Goal: Task Accomplishment & Management: Use online tool/utility

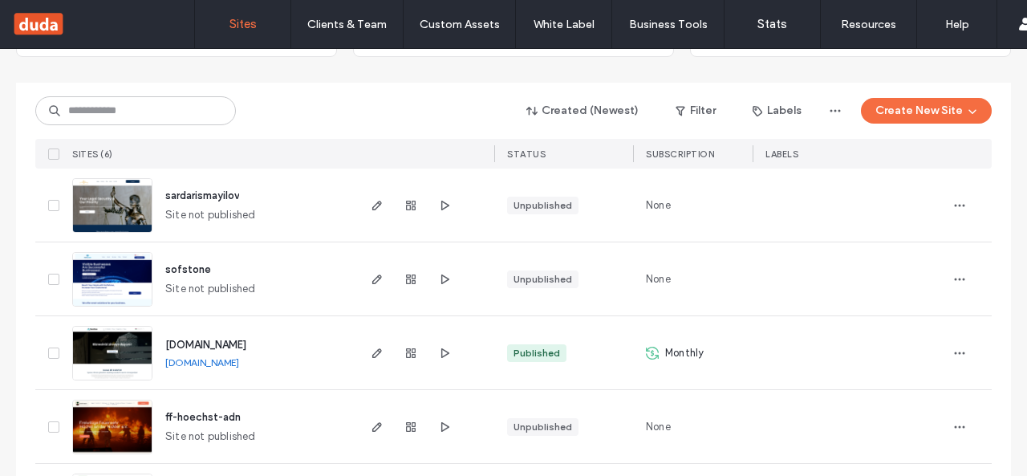
scroll to position [314, 0]
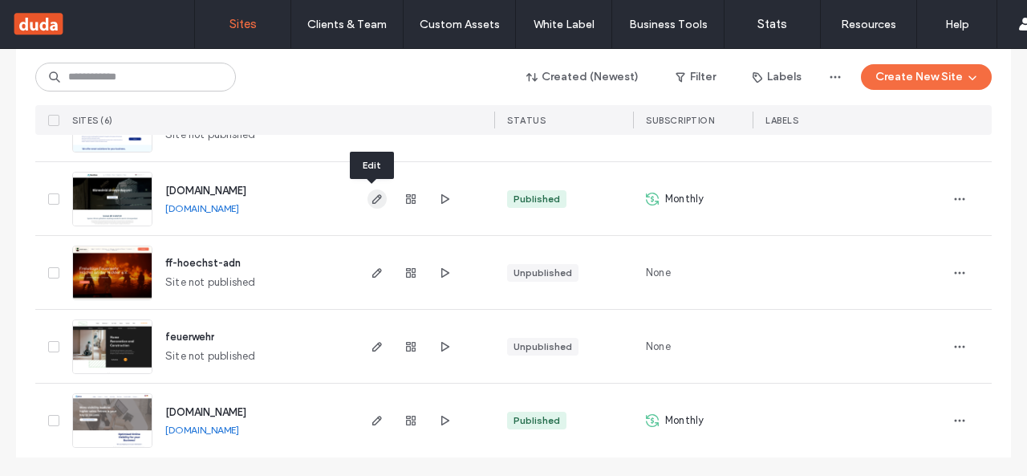
click at [372, 203] on use "button" at bounding box center [377, 199] width 10 height 10
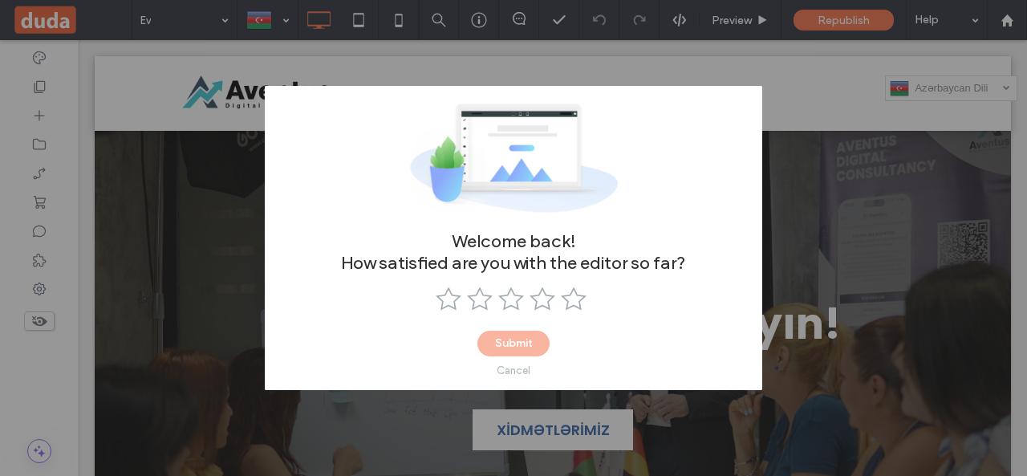
click at [891, 164] on div "Welcome back! How satisfied are you with the editor so far? Submit Cancel" at bounding box center [513, 238] width 1027 height 476
click at [786, 286] on div "Welcome back! How satisfied are you with the editor so far? Submit Cancel" at bounding box center [513, 238] width 1027 height 476
click at [566, 312] on div at bounding box center [514, 300] width 156 height 29
click at [576, 299] on use at bounding box center [574, 298] width 26 height 23
click at [536, 298] on use at bounding box center [542, 298] width 26 height 23
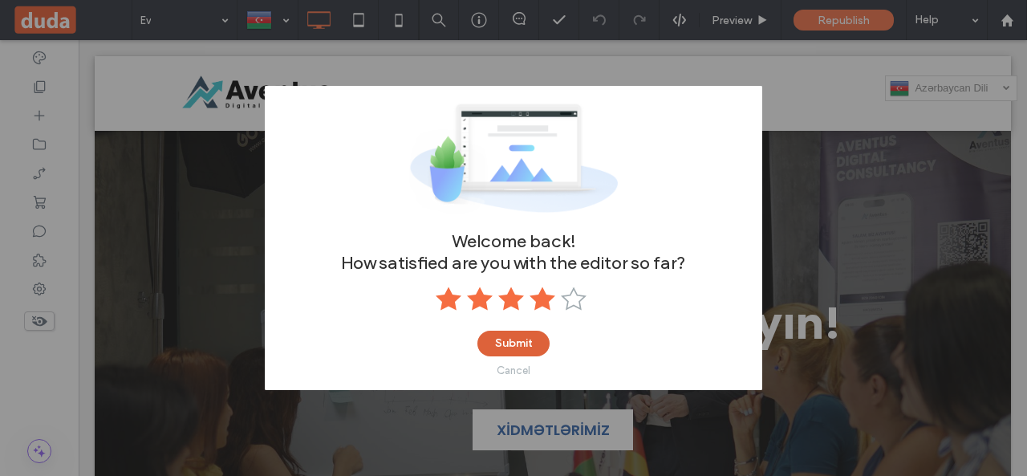
click at [525, 345] on button "Submit" at bounding box center [513, 344] width 72 height 26
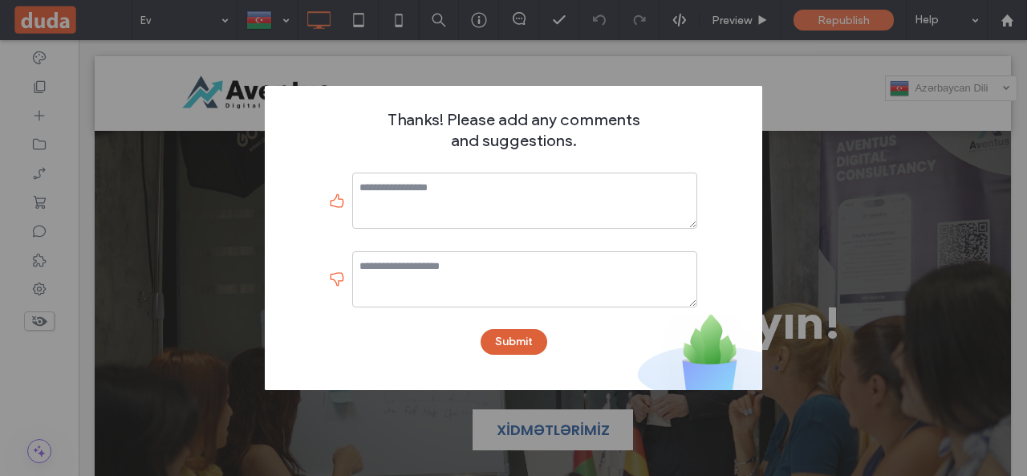
click at [528, 347] on button "Submit" at bounding box center [514, 342] width 67 height 26
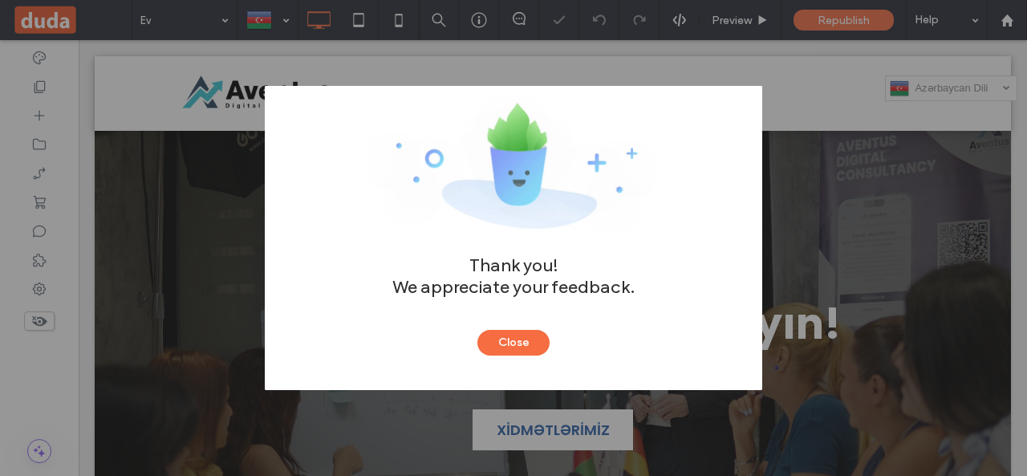
click at [528, 347] on button "Close" at bounding box center [513, 343] width 72 height 26
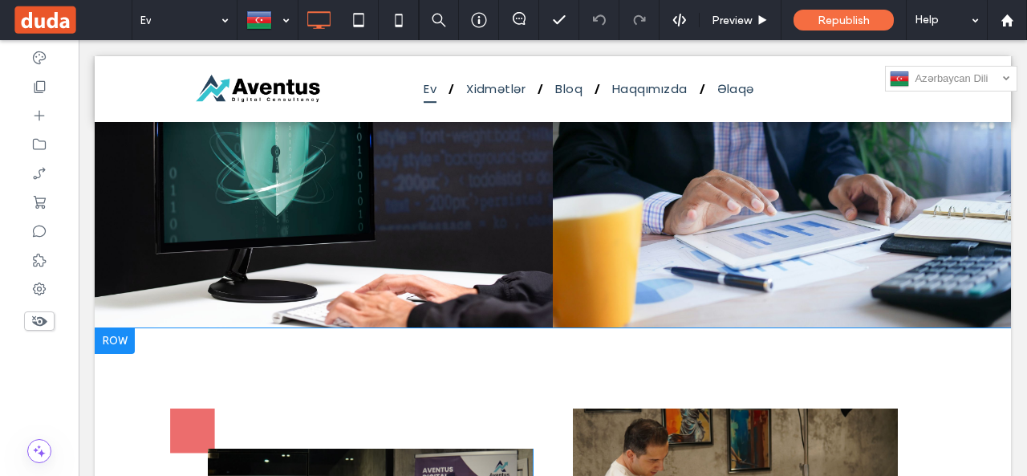
scroll to position [1632, 0]
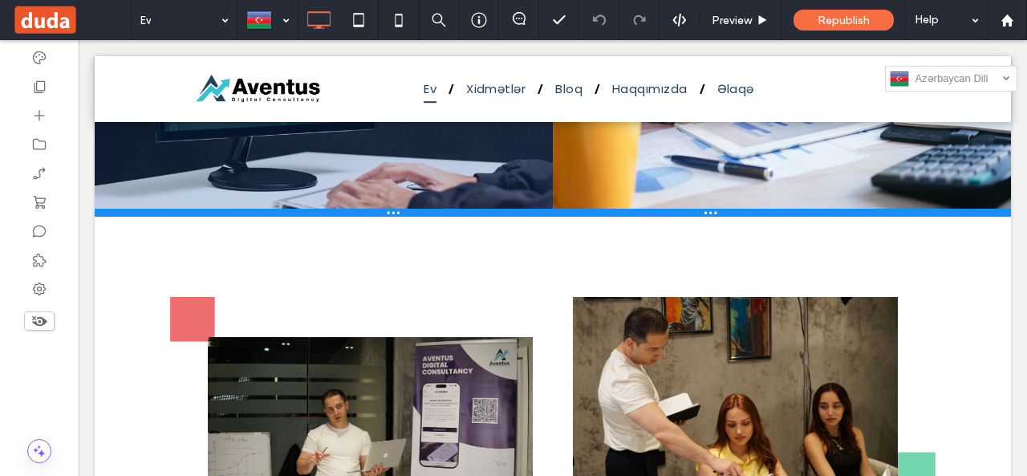
drag, startPoint x: 333, startPoint y: 200, endPoint x: 407, endPoint y: 201, distance: 73.8
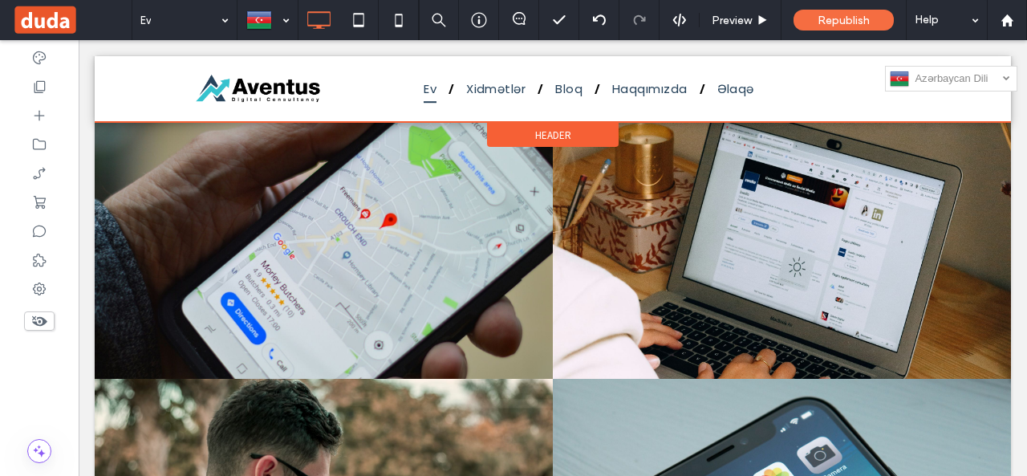
scroll to position [990, 0]
